Goal: Information Seeking & Learning: Understand process/instructions

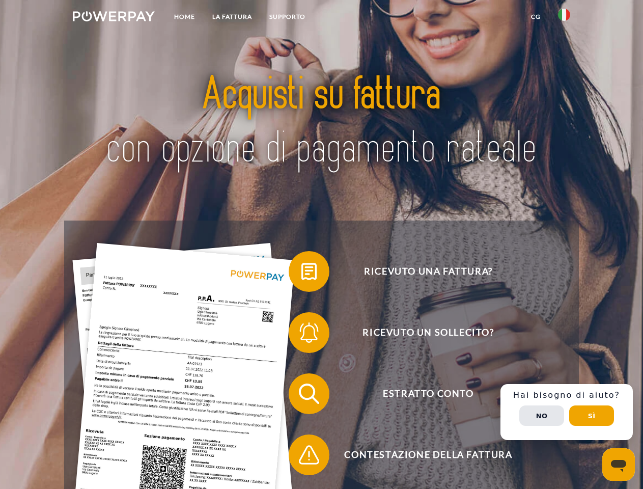
click at [113, 18] on img at bounding box center [114, 16] width 82 height 10
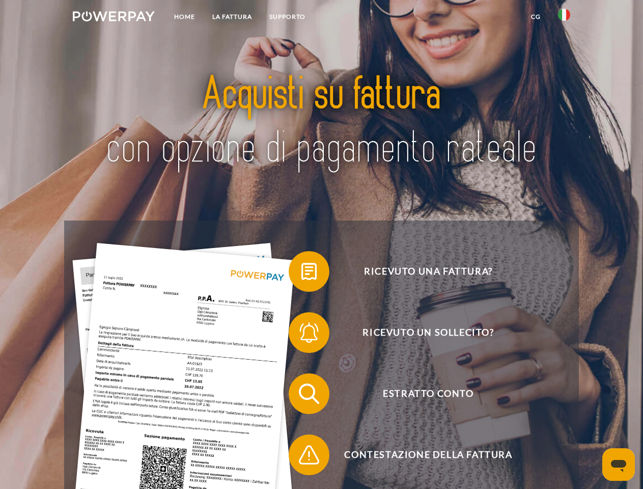
click at [564, 18] on img at bounding box center [564, 15] width 12 height 12
click at [535, 17] on link "CG" at bounding box center [535, 17] width 27 height 18
click at [301, 273] on span at bounding box center [293, 271] width 51 height 51
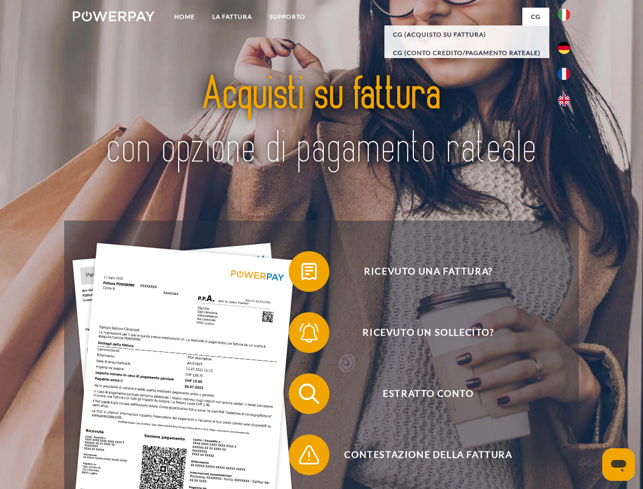
click at [301, 334] on span at bounding box center [293, 332] width 51 height 51
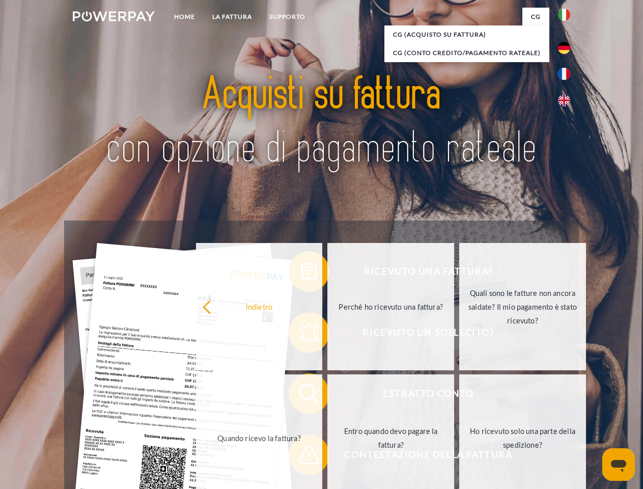
click at [327, 395] on link "Entro quando devo pagare la fattura?" at bounding box center [390, 437] width 127 height 127
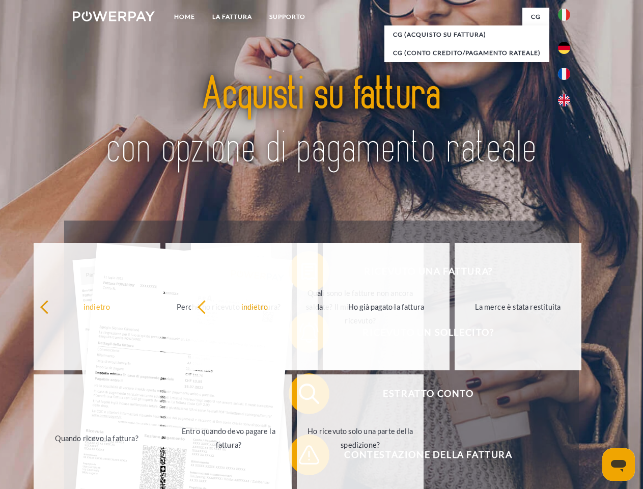
click at [301, 457] on span at bounding box center [293, 454] width 51 height 51
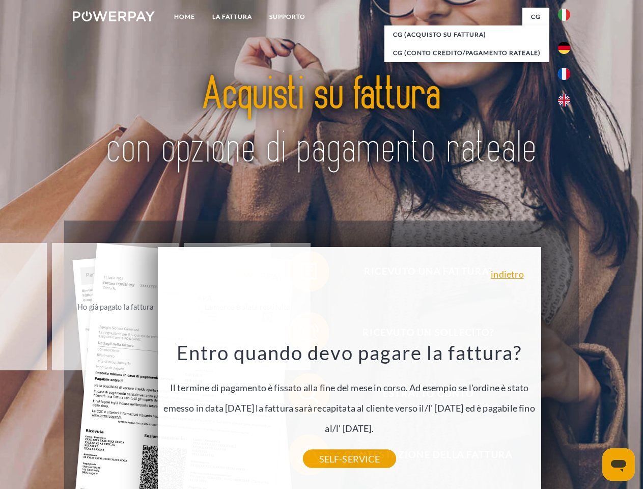
click at [566, 412] on div "Ricevuto una fattura? Ricevuto un sollecito? Estratto conto indietro" at bounding box center [321, 423] width 514 height 407
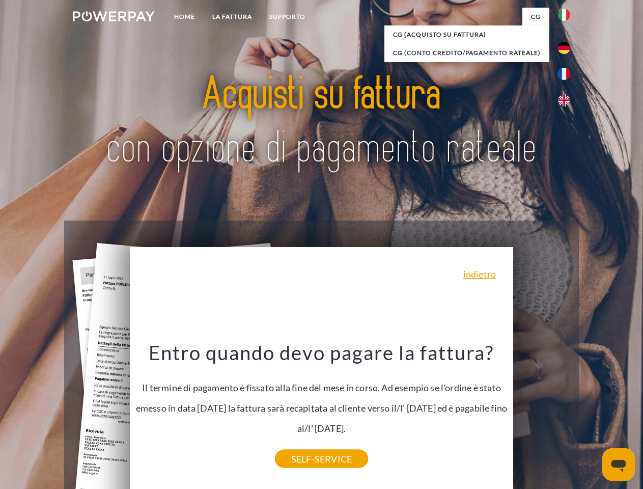
click at [542, 414] on span "Estratto conto" at bounding box center [427, 393] width 249 height 41
click at [591, 415] on header "Home LA FATTURA [GEOGRAPHIC_DATA]" at bounding box center [321, 351] width 643 height 703
